Goal: Complete application form: Complete application form

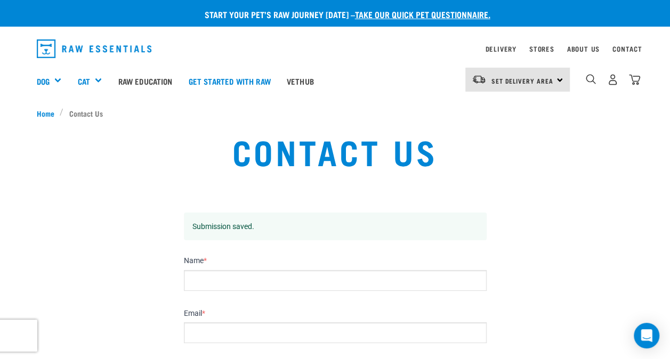
scroll to position [53, 0]
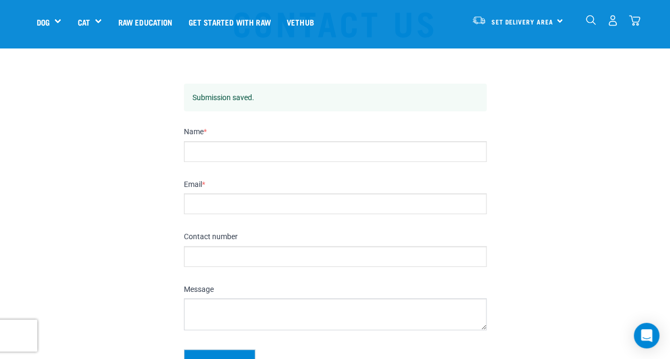
click at [240, 147] on input "Name *" at bounding box center [335, 151] width 303 height 21
type input "[PERSON_NAME]"
type input "[PERSON_NAME][EMAIL_ADDRESS][DOMAIN_NAME]"
type input "02108366531"
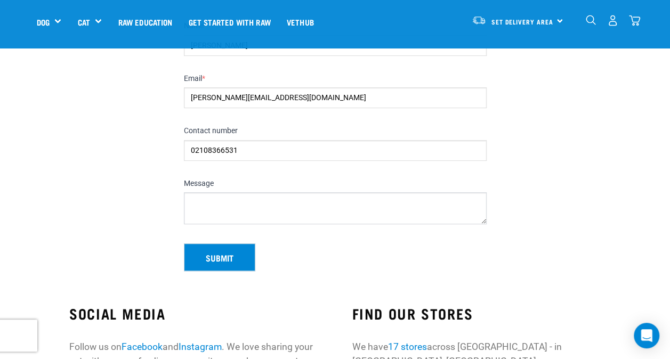
scroll to position [160, 0]
click at [226, 208] on textarea "Message" at bounding box center [335, 208] width 303 height 32
paste textarea "Hi - your "getting started questionnaire" doesn't work; stops at Step 3. I am w…"
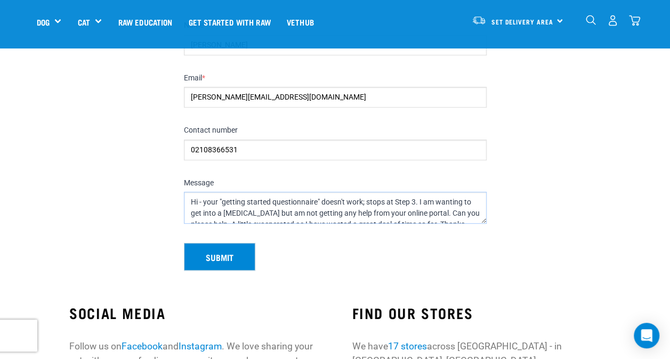
scroll to position [5, 0]
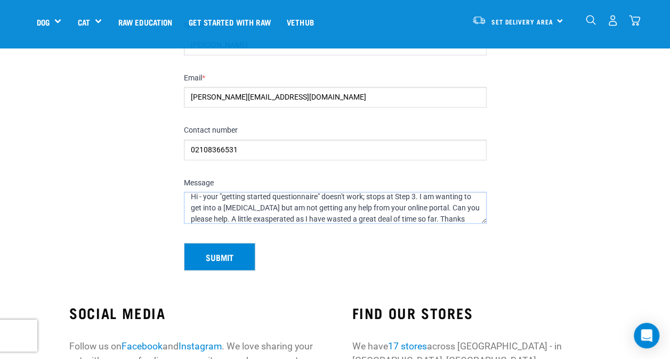
type textarea "Hi - your "getting started questionnaire" doesn't work; stops at Step 3. I am w…"
click at [230, 253] on button "Submit" at bounding box center [219, 257] width 71 height 28
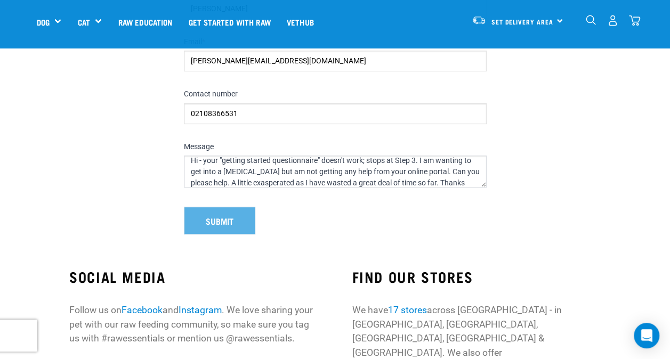
scroll to position [124, 0]
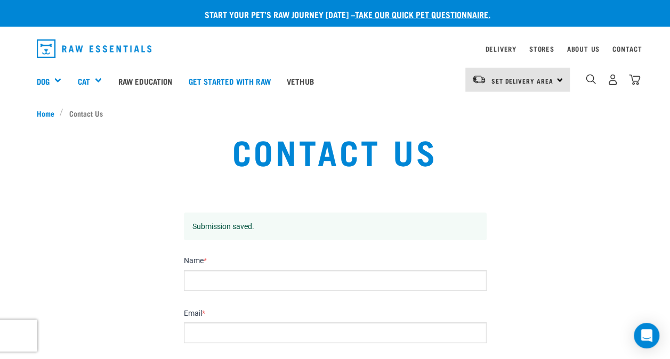
click at [453, 12] on link "take our quick pet questionnaire." at bounding box center [422, 14] width 135 height 5
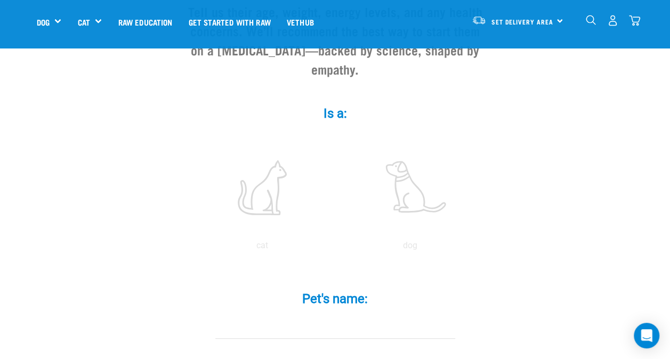
scroll to position [213, 0]
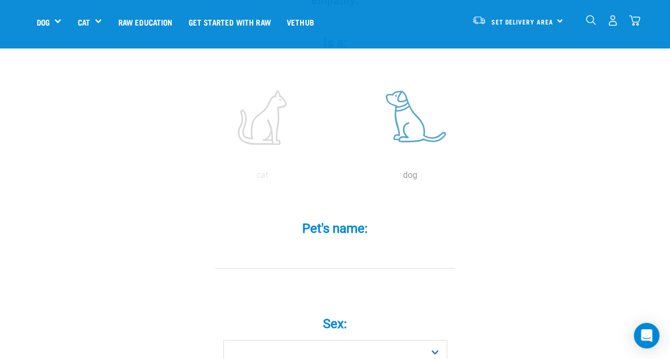
click at [408, 114] on label at bounding box center [410, 117] width 144 height 91
click at [336, 178] on input "radio" at bounding box center [336, 178] width 0 height 0
click at [352, 258] on div "Pet's name: *" at bounding box center [335, 245] width 320 height 78
click at [357, 245] on input "Pet's name: *" at bounding box center [335, 257] width 240 height 24
type input "Bosco"
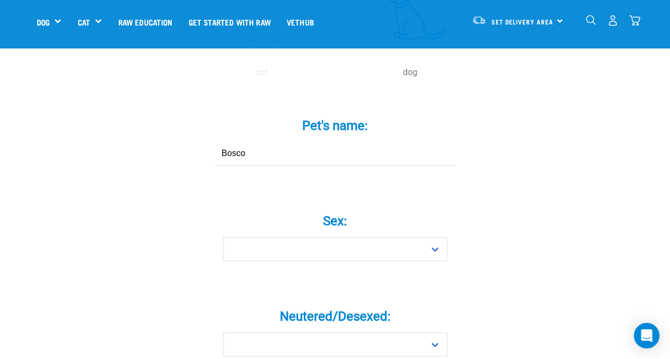
scroll to position [320, 0]
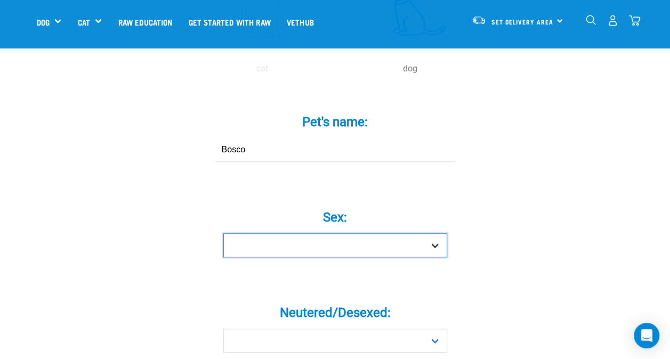
click at [383, 233] on select "Boy Girl" at bounding box center [335, 245] width 224 height 24
select select "boy"
click at [223, 233] on select "Boy Girl" at bounding box center [335, 245] width 224 height 24
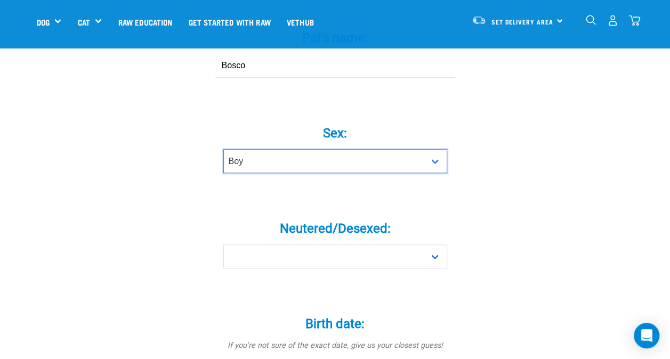
scroll to position [426, 0]
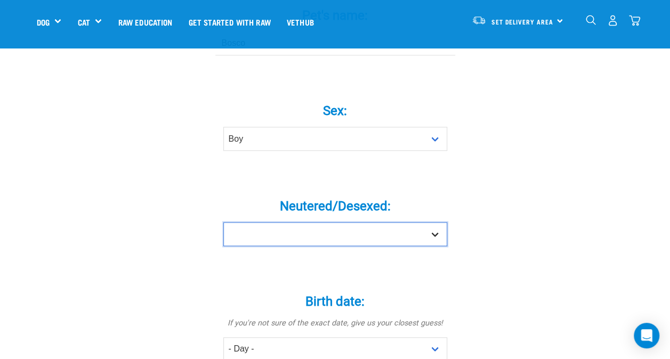
click at [432, 222] on select "Yes No" at bounding box center [335, 234] width 224 height 24
select select "yes"
click at [223, 222] on select "Yes No" at bounding box center [335, 234] width 224 height 24
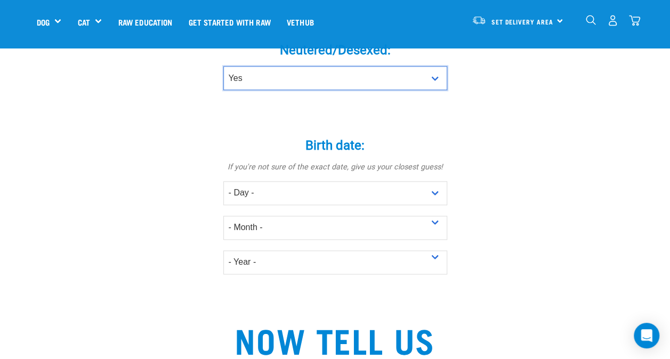
scroll to position [586, 0]
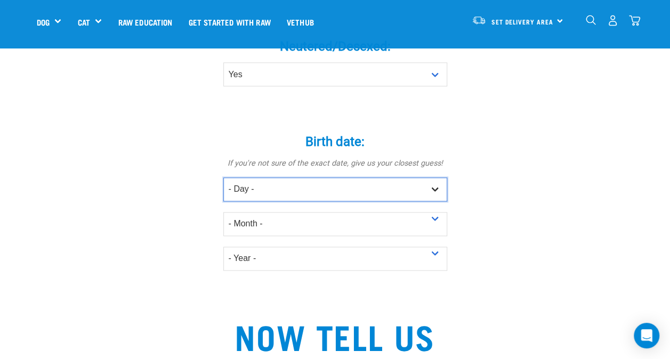
click at [433, 177] on select "- Day - 1 2 3 4 5 6 7 8 9 10 11 12 13 14 15 16 17 18 19 20 21 22 23 24 25 26 27" at bounding box center [335, 189] width 224 height 24
select select "11"
click at [223, 177] on select "- Day - 1 2 3 4 5 6 7 8 9 10 11 12 13 14 15 16 17 18 19 20 21 22 23 24 25 26 27" at bounding box center [335, 189] width 224 height 24
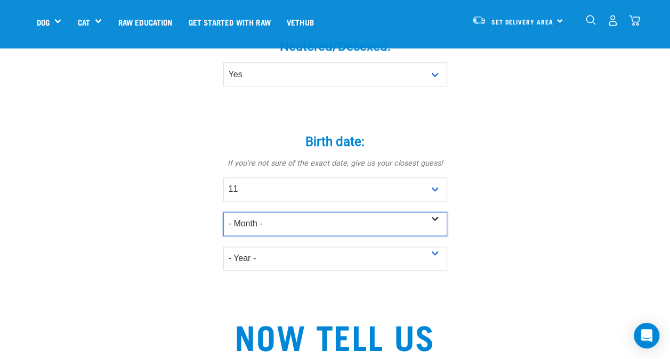
click at [433, 212] on select "- Month - January February March April May June July August September October N…" at bounding box center [335, 224] width 224 height 24
select select "November"
click at [223, 212] on select "- Month - January February March April May June July August September October N…" at bounding box center [335, 224] width 224 height 24
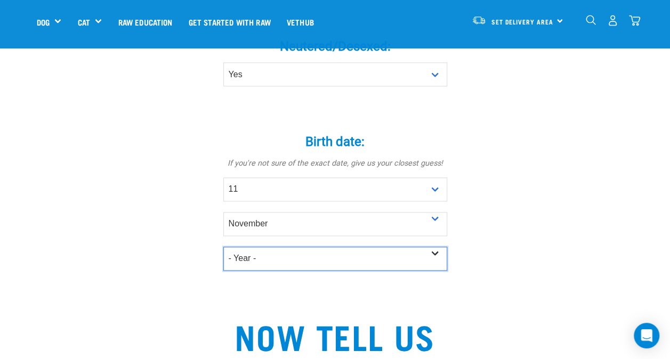
click at [436, 247] on select "- Year - 2025 2024 2023 2022 2021 2020 2019 2018 2017 2016 2015 2014 2013 2012" at bounding box center [335, 259] width 224 height 24
select select "2023"
click at [223, 247] on select "- Year - 2025 2024 2023 2022 2021 2020 2019 2018 2017 2016 2015 2014 2013 2012" at bounding box center [335, 259] width 224 height 24
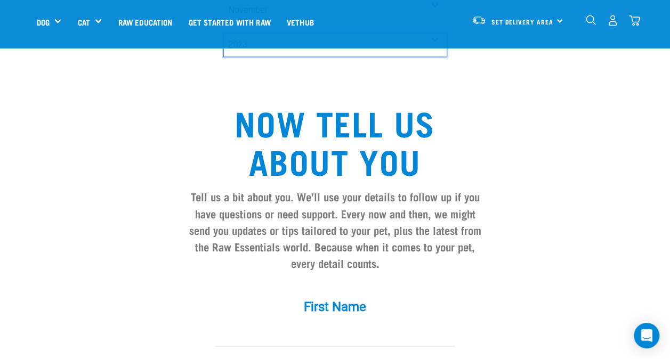
scroll to position [853, 0]
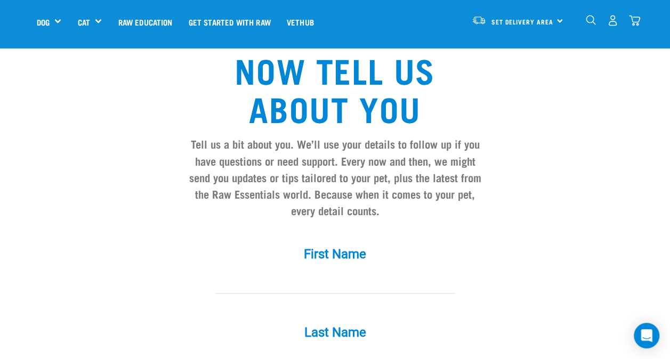
click at [355, 270] on input "First Name *" at bounding box center [335, 282] width 240 height 24
type input "Larri Tanya Wallbridge"
type input "larri.wallbridge@gmail.com"
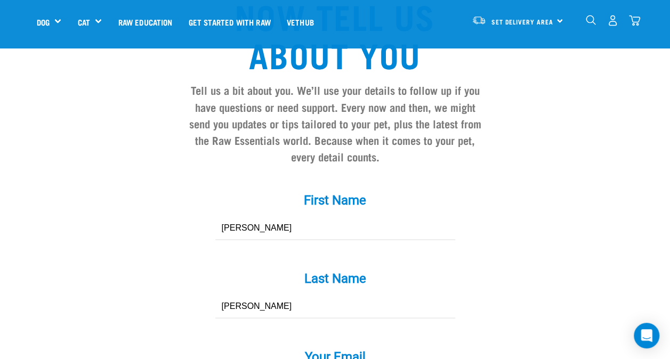
scroll to position [959, 0]
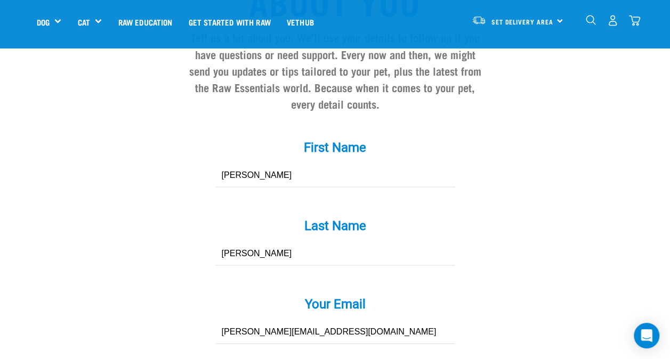
drag, startPoint x: 268, startPoint y: 156, endPoint x: 238, endPoint y: 156, distance: 29.8
click at [238, 163] on input "Larri Tanya Wallbridge" at bounding box center [335, 175] width 240 height 24
type input "Larri Wallbridge"
click at [288, 255] on div "Last Name * Larri Tanya Wallbridge" at bounding box center [335, 242] width 320 height 78
drag, startPoint x: 264, startPoint y: 231, endPoint x: 241, endPoint y: 229, distance: 23.5
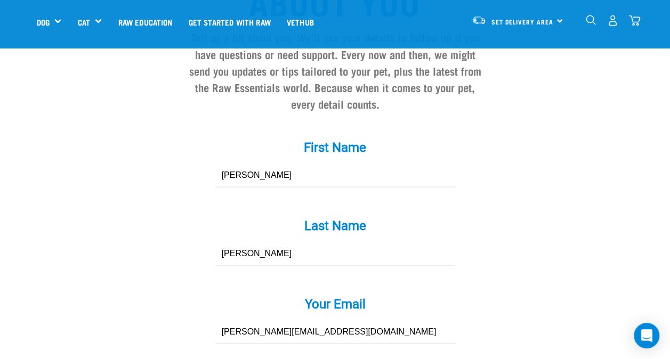
click at [241, 241] on input "Larri Tanya Wallbridge" at bounding box center [335, 253] width 240 height 24
type input "Larri Wallbridge"
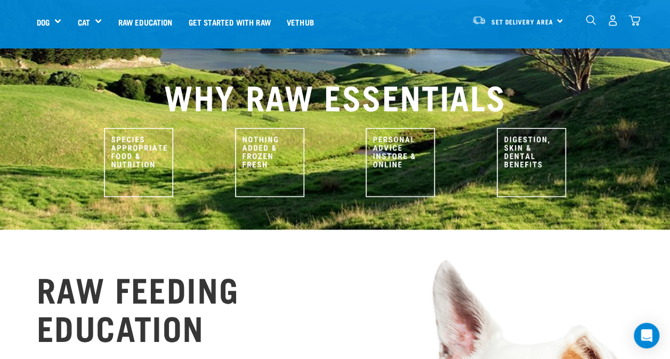
scroll to position [266, 0]
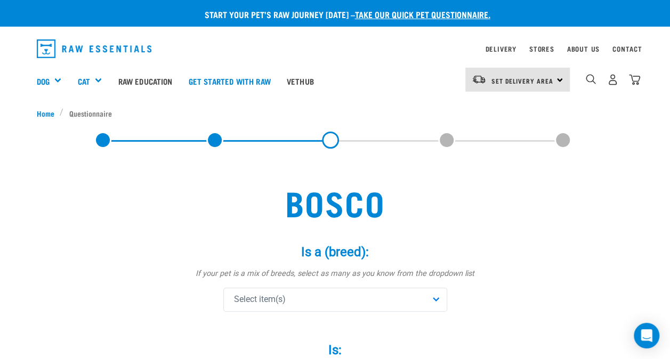
click at [431, 297] on div "Select item(s)" at bounding box center [335, 300] width 224 height 24
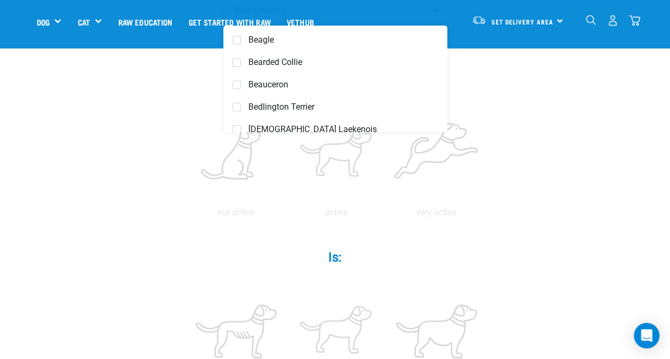
scroll to position [373, 0]
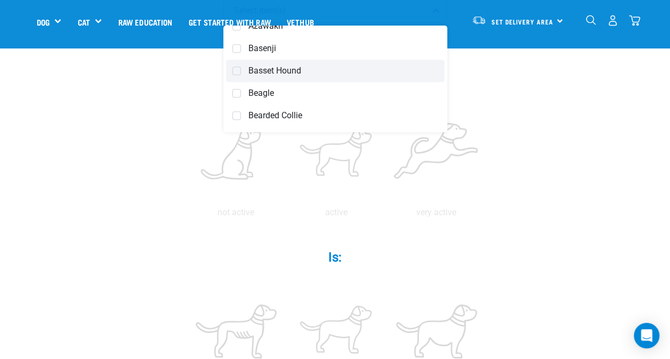
click at [289, 68] on span "Basset Hound" at bounding box center [343, 71] width 190 height 11
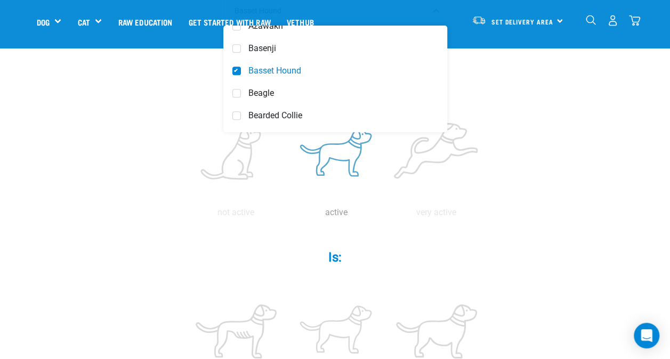
click at [335, 208] on p "active" at bounding box center [336, 212] width 96 height 13
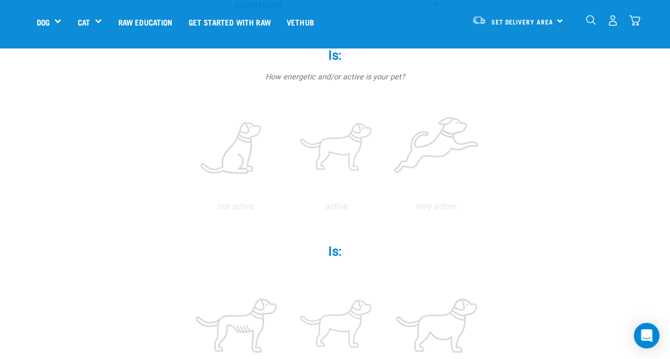
scroll to position [266, 0]
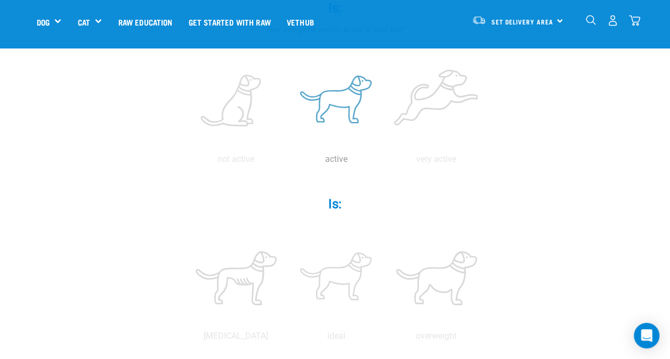
click at [351, 96] on label at bounding box center [336, 101] width 96 height 91
click at [286, 162] on input "radio" at bounding box center [286, 162] width 0 height 0
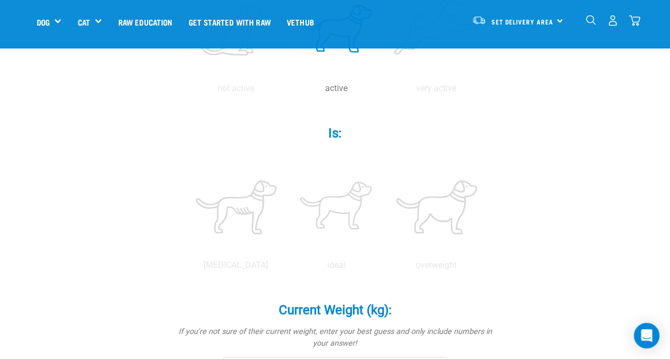
scroll to position [373, 0]
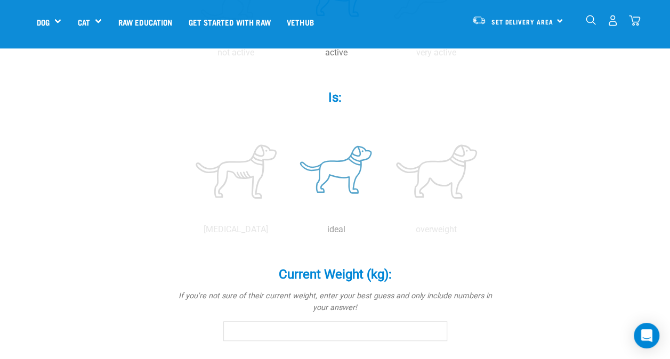
click at [333, 180] on label at bounding box center [336, 171] width 96 height 91
click at [286, 232] on input "radio" at bounding box center [286, 232] width 0 height 0
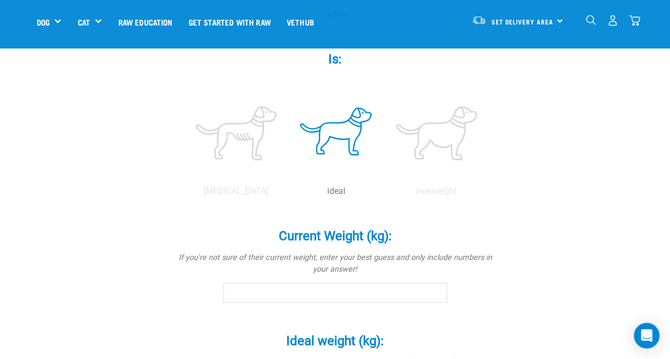
scroll to position [480, 0]
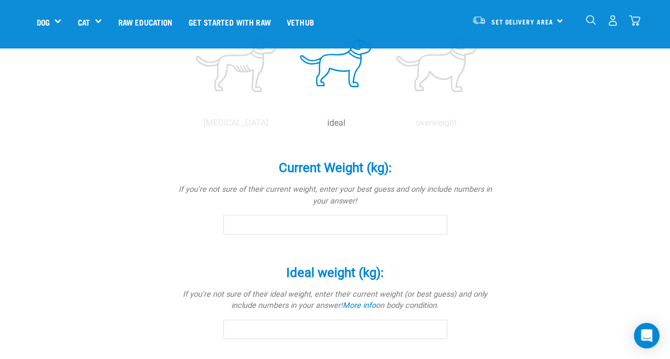
click at [375, 223] on input "Current Weight (kg): *" at bounding box center [335, 224] width 224 height 19
click at [465, 246] on div "Current Weight (kg): * If you're not sure of their current weight, enter your b…" at bounding box center [335, 197] width 320 height 105
click at [430, 222] on input "30" at bounding box center [335, 224] width 224 height 19
type input "29.9"
click at [434, 226] on input "29.9" at bounding box center [335, 224] width 224 height 19
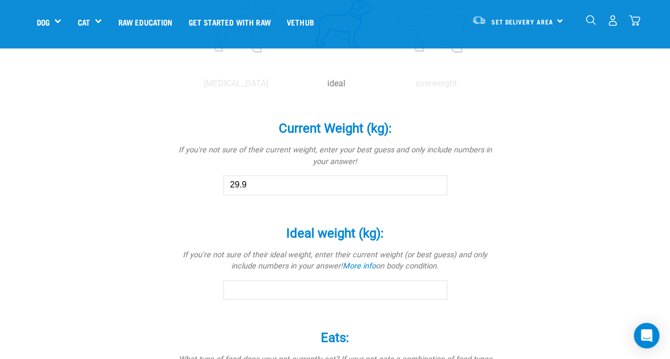
scroll to position [586, 0]
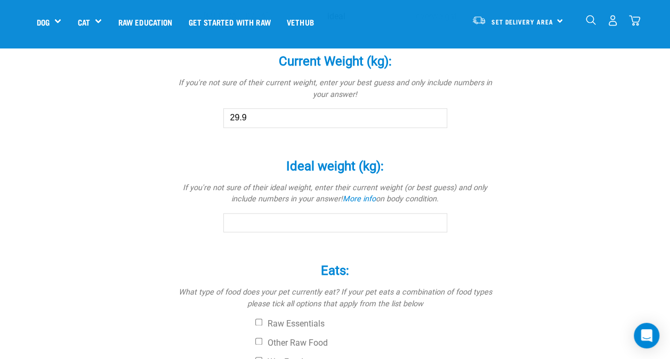
click at [372, 225] on input "Ideal weight (kg): *" at bounding box center [335, 222] width 224 height 19
click at [466, 244] on div "Ideal weight (kg): * If you're not sure of their ideal weight, enter their curr…" at bounding box center [335, 196] width 320 height 105
type input "29.9"
click at [436, 223] on input "29.9" at bounding box center [335, 222] width 224 height 19
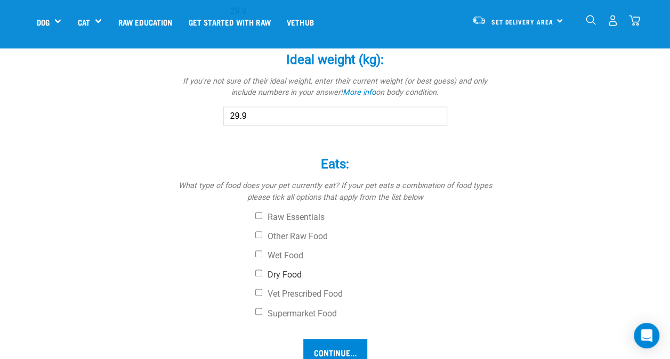
click at [297, 270] on label "Dry Food" at bounding box center [375, 275] width 240 height 11
click at [262, 270] on input "Dry Food" at bounding box center [258, 273] width 7 height 7
checkbox input "true"
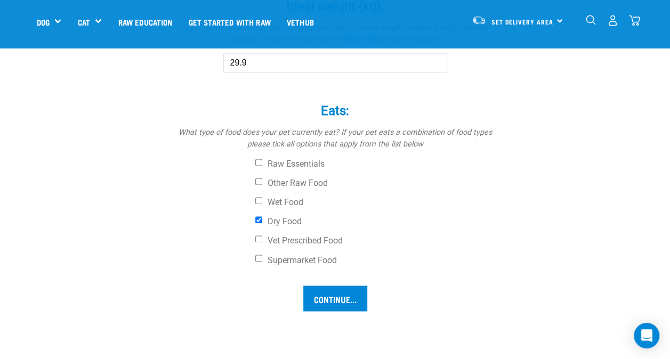
scroll to position [799, 0]
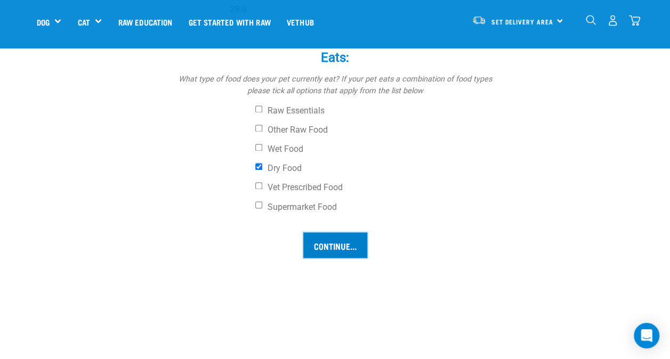
click at [335, 241] on input "Continue..." at bounding box center [335, 245] width 64 height 26
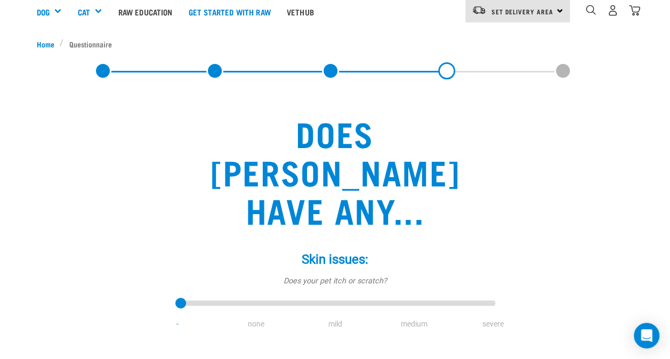
scroll to position [160, 0]
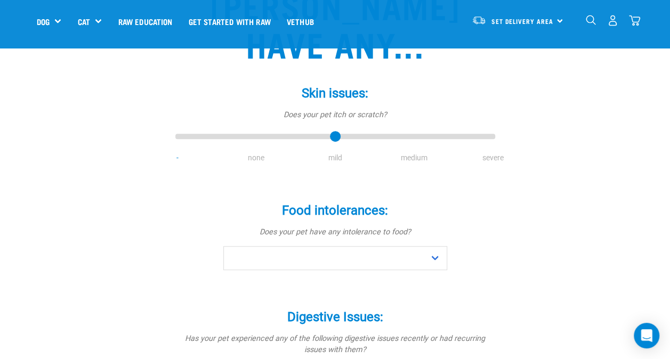
type input "2"
click at [336, 130] on input "range" at bounding box center [335, 137] width 320 height 15
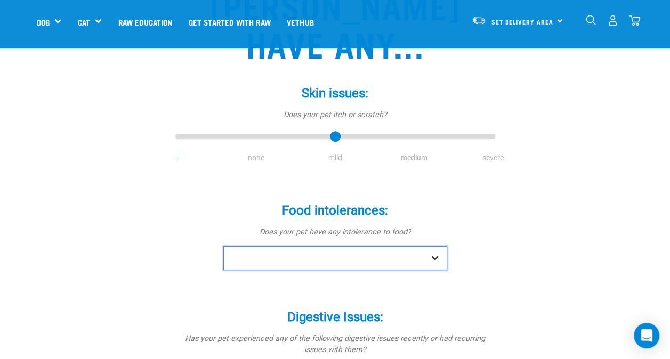
click at [433, 246] on select "No Yes" at bounding box center [335, 258] width 224 height 24
select select "no"
click at [223, 246] on select "No Yes" at bounding box center [335, 258] width 224 height 24
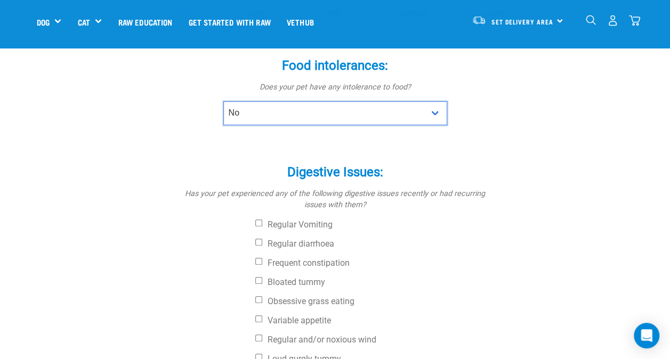
scroll to position [320, 0]
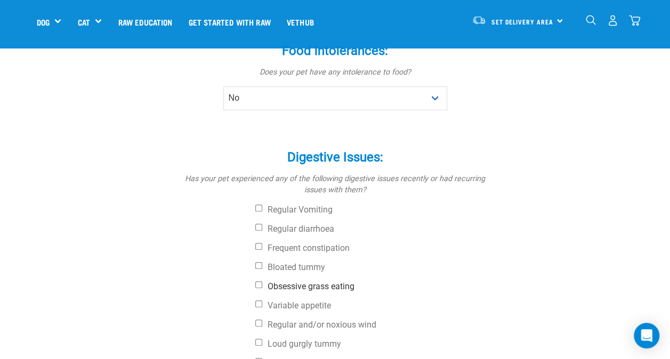
click at [344, 281] on label "Obsessive grass eating" at bounding box center [375, 286] width 240 height 11
drag, startPoint x: 261, startPoint y: 245, endPoint x: 285, endPoint y: 254, distance: 26.0
click at [261, 281] on input "Obsessive grass eating" at bounding box center [258, 284] width 7 height 7
checkbox input "true"
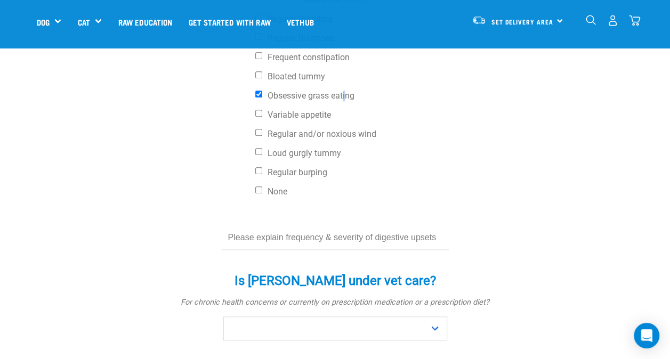
scroll to position [533, 0]
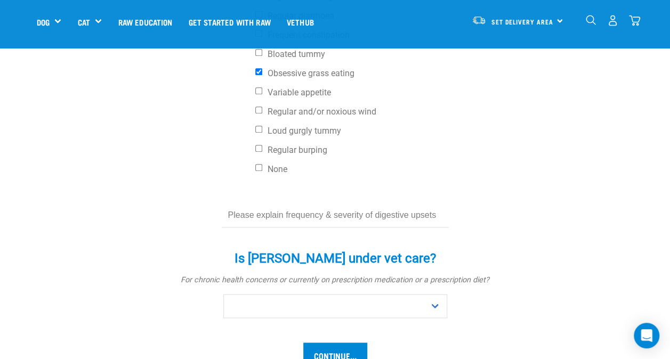
click at [354, 192] on form "Skin issues: * Does your pet itch or scratch? - none mild medium severe Food in…" at bounding box center [335, 33] width 303 height 670
click at [330, 236] on div "Is Bosco under vet care? * For chronic health concerns or currently on prescrip…" at bounding box center [335, 277] width 320 height 82
click at [282, 204] on input "text" at bounding box center [335, 216] width 227 height 24
type input "Every couple months we have an episode of being sick (majorly bile and grass) s…"
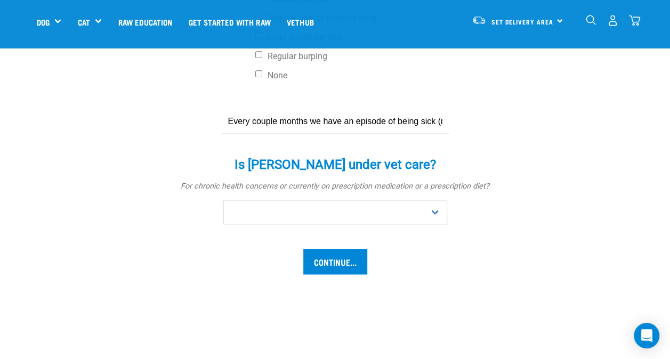
scroll to position [640, 0]
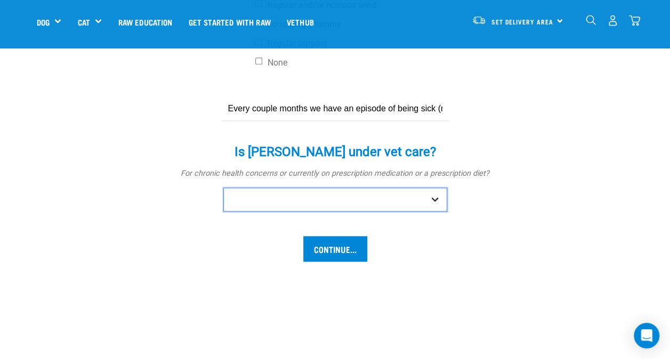
click at [430, 188] on select "No Yes" at bounding box center [335, 200] width 224 height 24
select select "no"
click at [223, 188] on select "No Yes" at bounding box center [335, 200] width 224 height 24
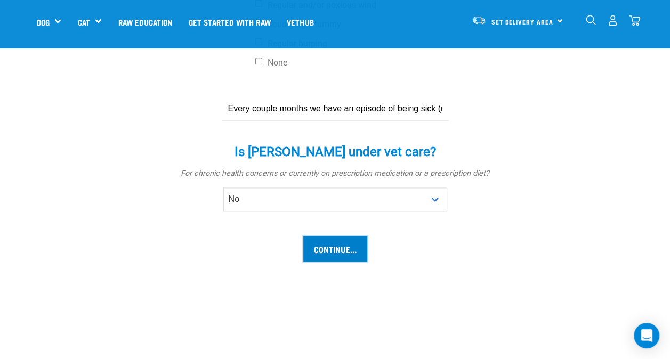
click at [340, 236] on input "Continue..." at bounding box center [335, 249] width 64 height 26
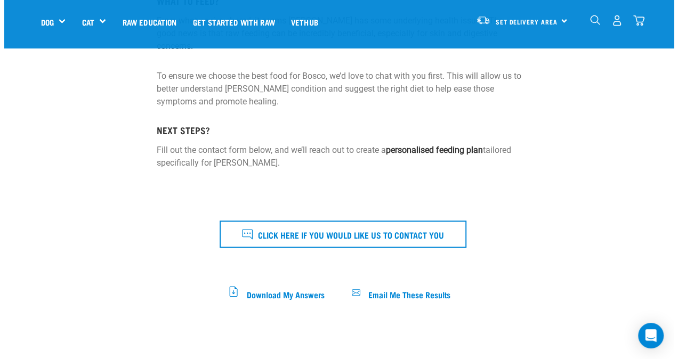
scroll to position [266, 0]
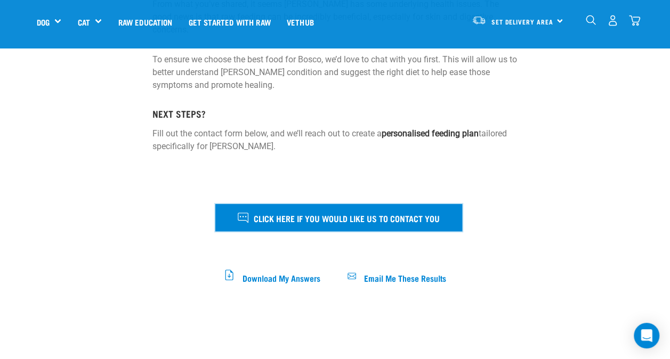
click at [403, 211] on span "Click here if you would like us to contact you" at bounding box center [347, 218] width 186 height 14
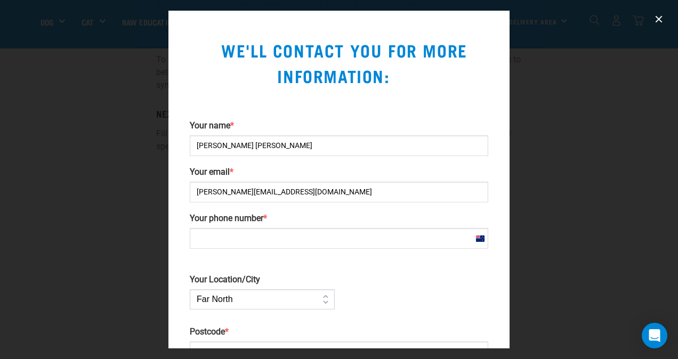
drag, startPoint x: 311, startPoint y: 145, endPoint x: 248, endPoint y: 145, distance: 62.9
click at [248, 145] on input "Larri Wallbridge Larri Wallbridge" at bounding box center [339, 145] width 298 height 21
type input "Larri Wallbridge"
click at [669, 206] on div at bounding box center [339, 179] width 678 height 359
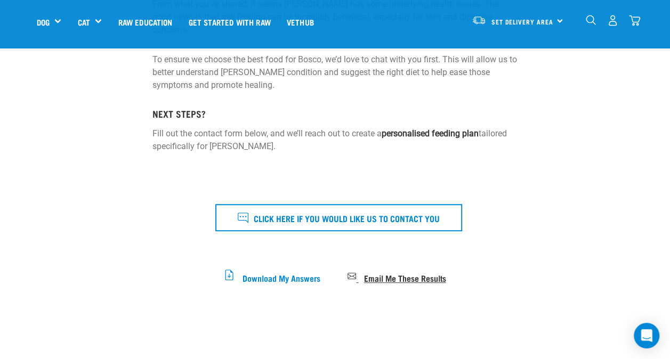
click at [426, 274] on span "Email Me These Results" at bounding box center [404, 277] width 82 height 6
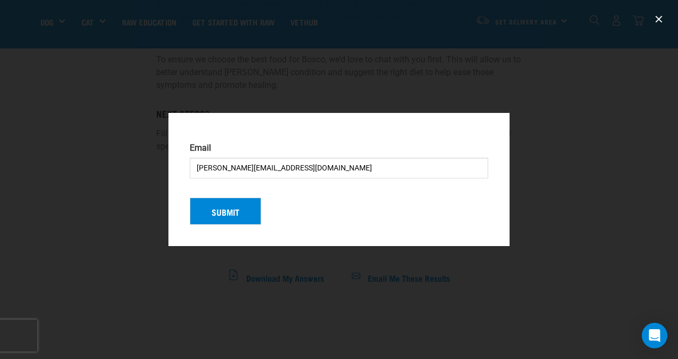
drag, startPoint x: 613, startPoint y: 183, endPoint x: 571, endPoint y: 182, distance: 42.1
click at [613, 183] on div at bounding box center [339, 179] width 678 height 359
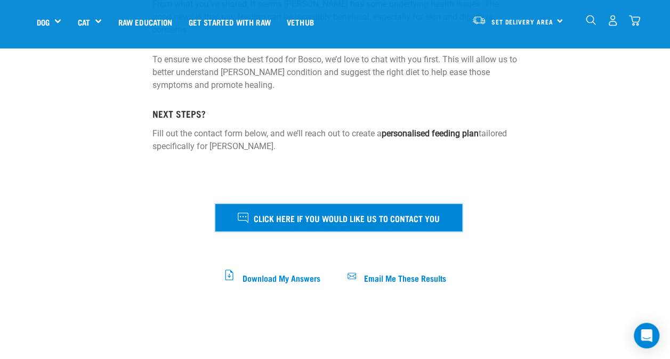
click at [403, 211] on span "Click here if you would like us to contact you" at bounding box center [347, 218] width 186 height 14
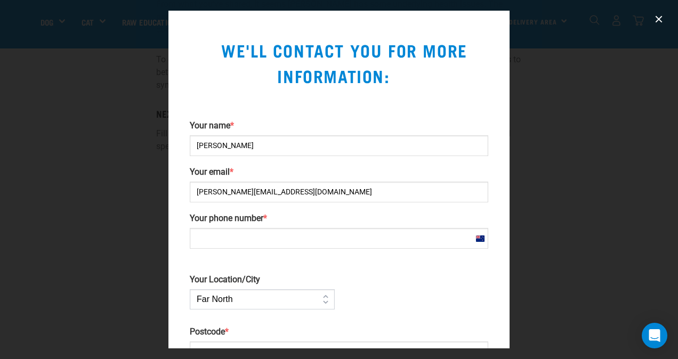
click at [328, 233] on input "Your phone number *" at bounding box center [339, 238] width 298 height 21
type input "+642108366531"
type input "6035"
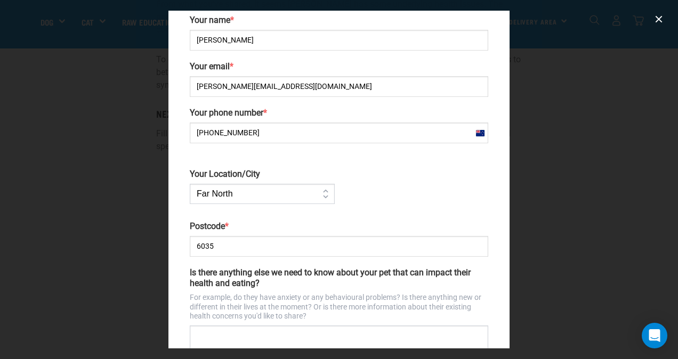
scroll to position [107, 0]
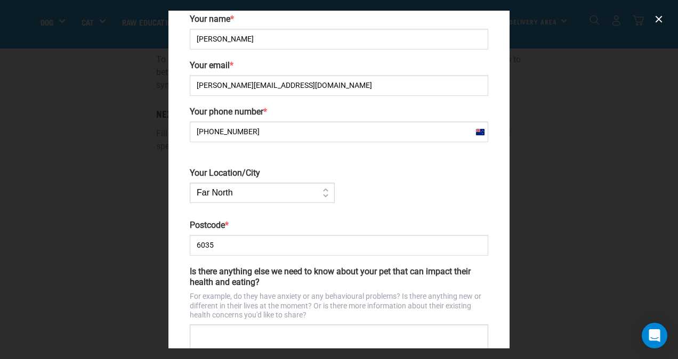
click at [321, 189] on select "Far North Auckland Waikato Bay of Plenty Coromandel Taranaki Hawkes Bay/Gisborn…" at bounding box center [262, 193] width 145 height 20
select select "Wellington"
click at [190, 183] on select "Far North Auckland Waikato Bay of Plenty Coromandel Taranaki Hawkes Bay/Gisborn…" at bounding box center [262, 193] width 145 height 20
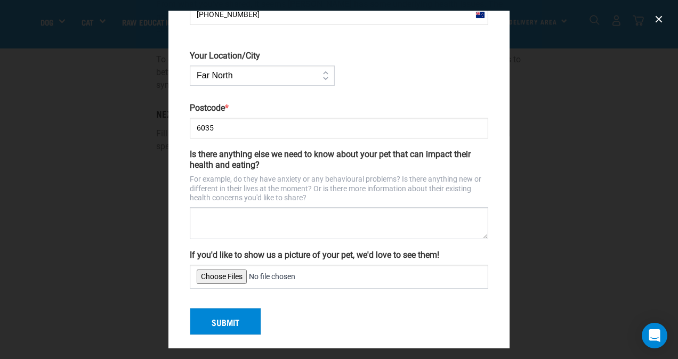
scroll to position [229, 0]
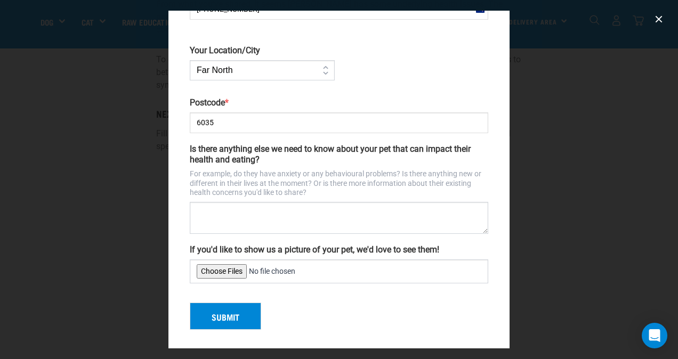
click at [235, 266] on input "If you'd like to show us a picture of your pet, we'd love to see them!" at bounding box center [339, 272] width 298 height 24
type input "C:\fakepath\!31Aug24 Bosco.jpg"
click at [225, 309] on button "Submit" at bounding box center [225, 317] width 71 height 28
